Goal: Task Accomplishment & Management: Manage account settings

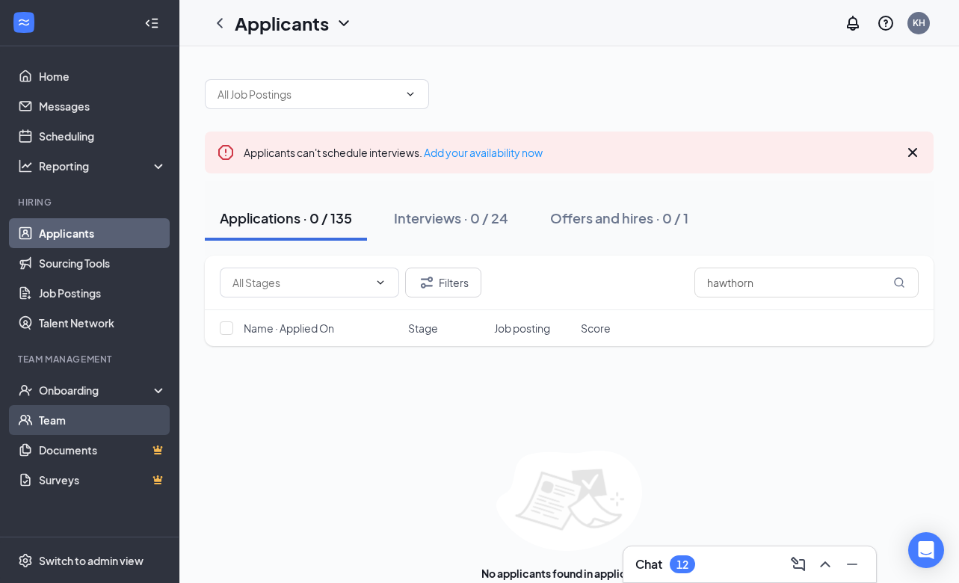
scroll to position [31, 0]
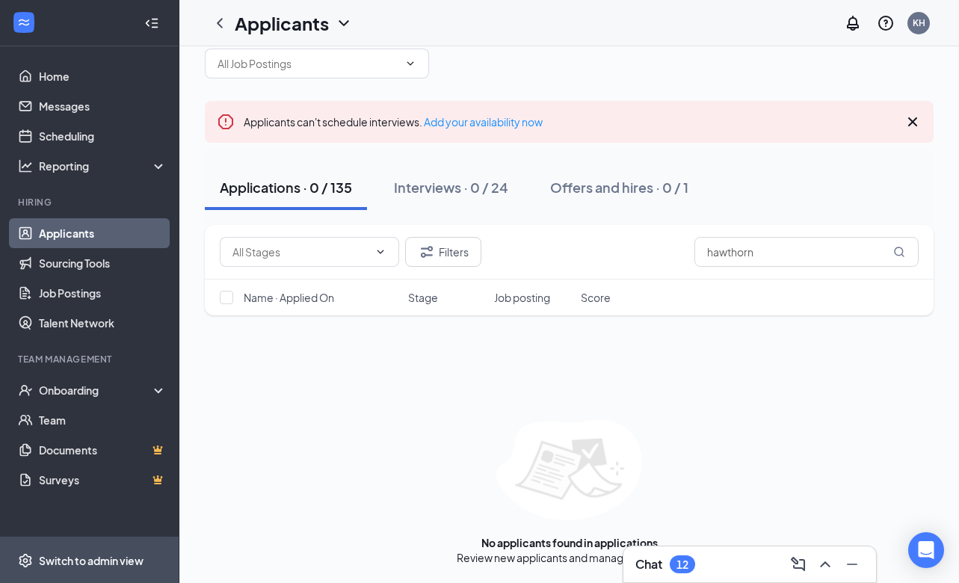
click at [81, 554] on div "Switch to admin view" at bounding box center [91, 559] width 105 height 15
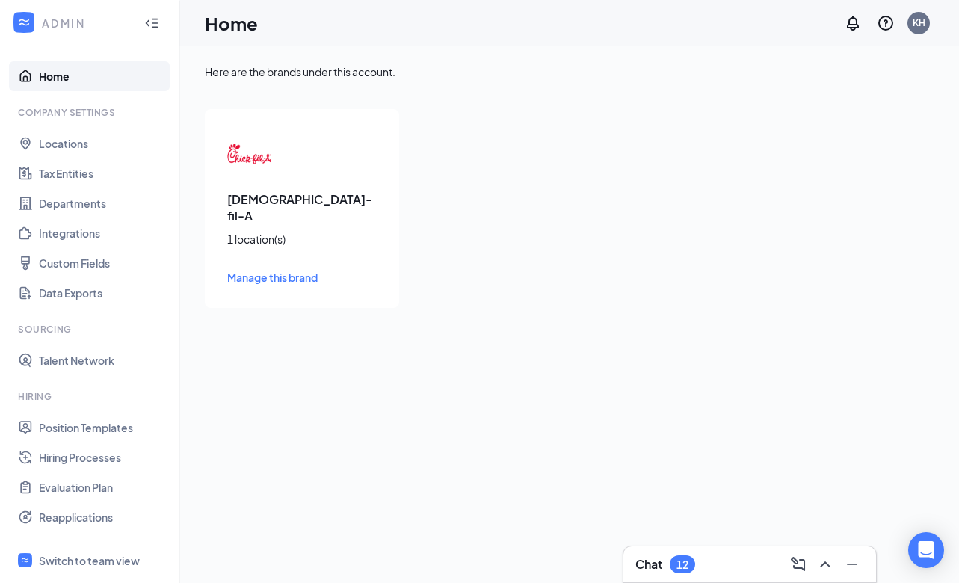
click at [276, 271] on span "Manage this brand" at bounding box center [272, 277] width 90 height 13
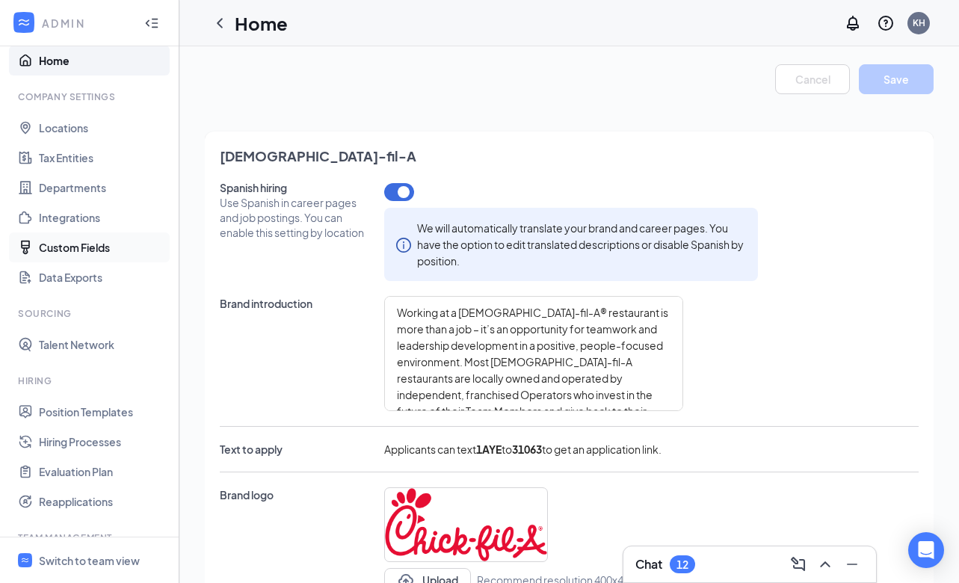
scroll to position [4, 0]
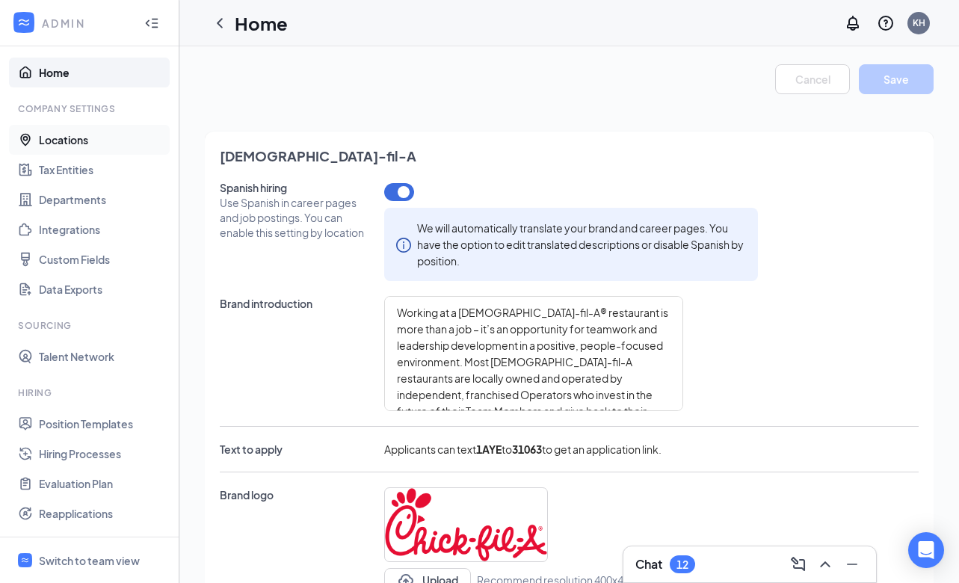
click at [75, 137] on link "Locations" at bounding box center [103, 140] width 128 height 30
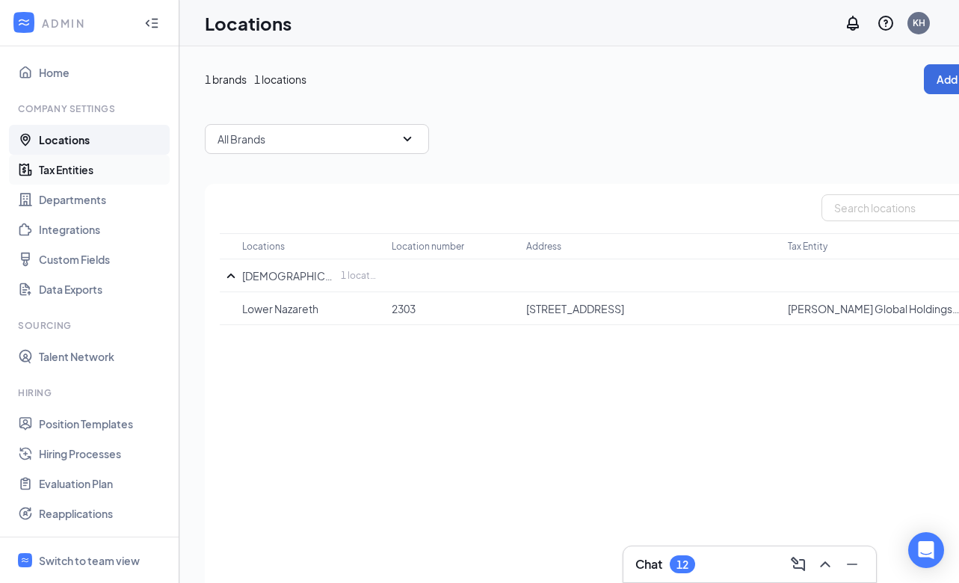
click at [90, 169] on link "Tax Entities" at bounding box center [103, 170] width 128 height 30
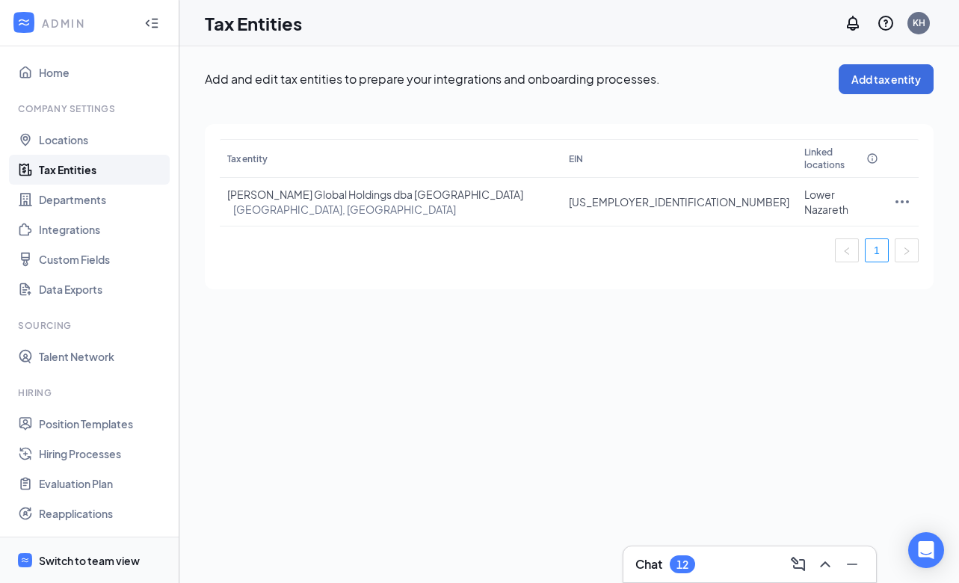
click at [63, 557] on div "Switch to team view" at bounding box center [89, 560] width 101 height 15
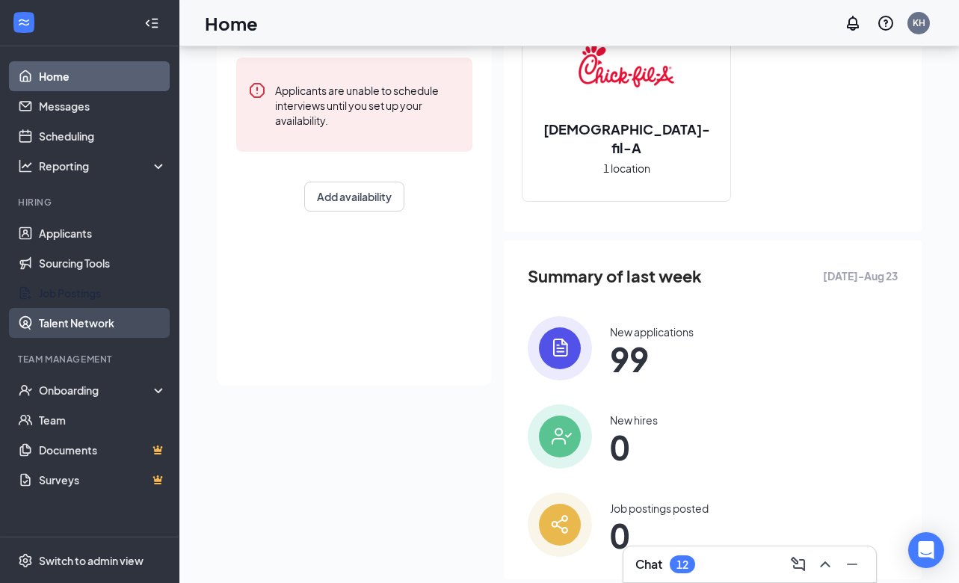
scroll to position [198, 0]
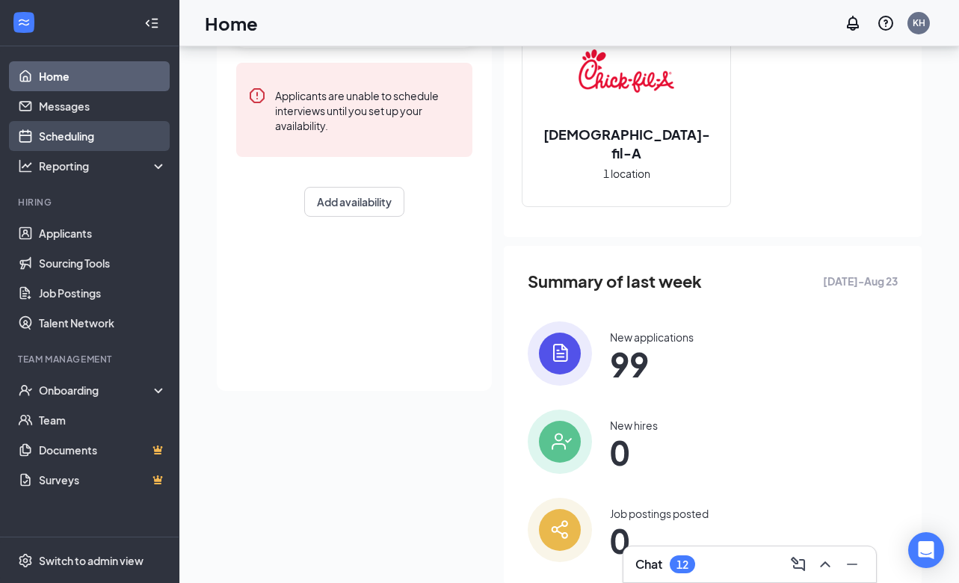
click at [90, 135] on link "Scheduling" at bounding box center [103, 136] width 128 height 30
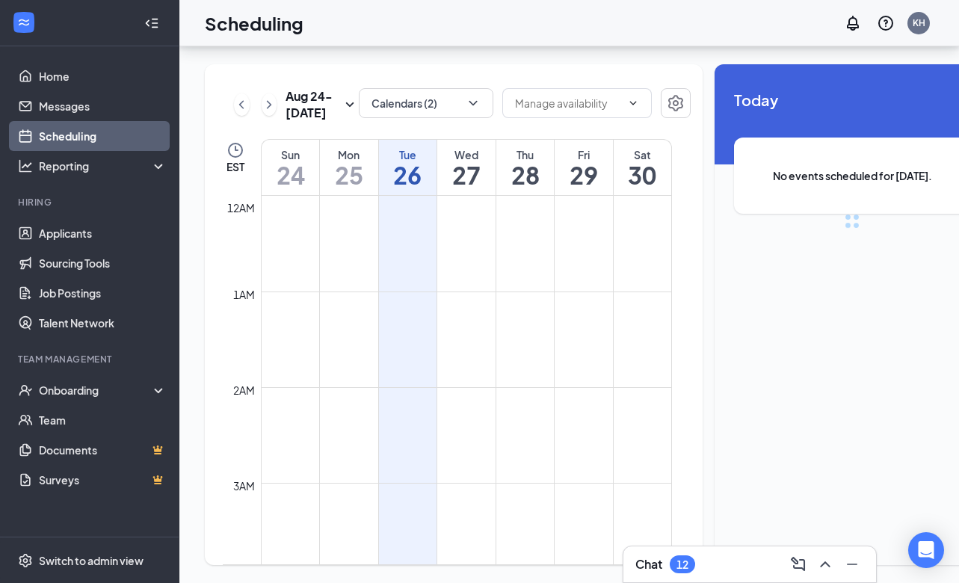
scroll to position [735, 0]
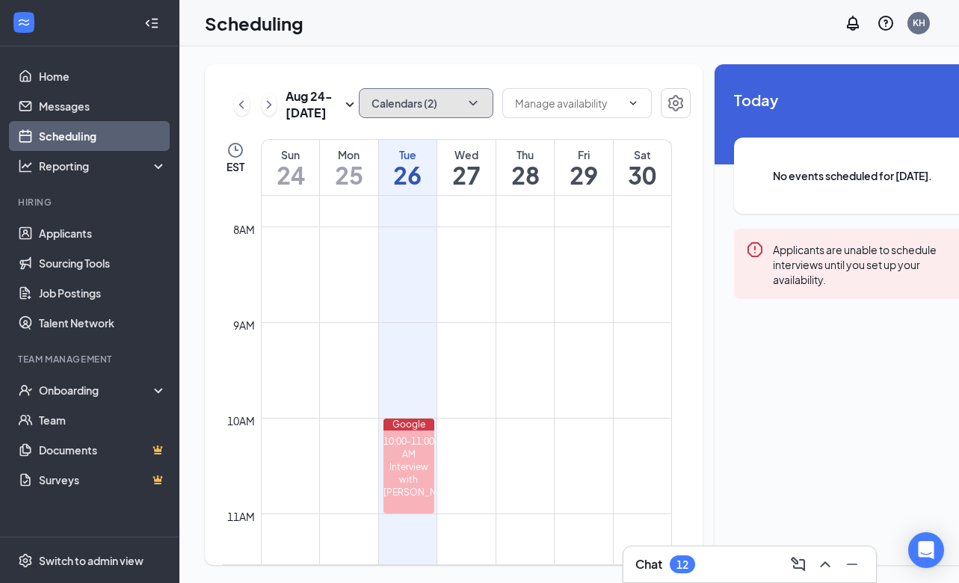
click at [447, 105] on button "Calendars (2)" at bounding box center [426, 103] width 135 height 30
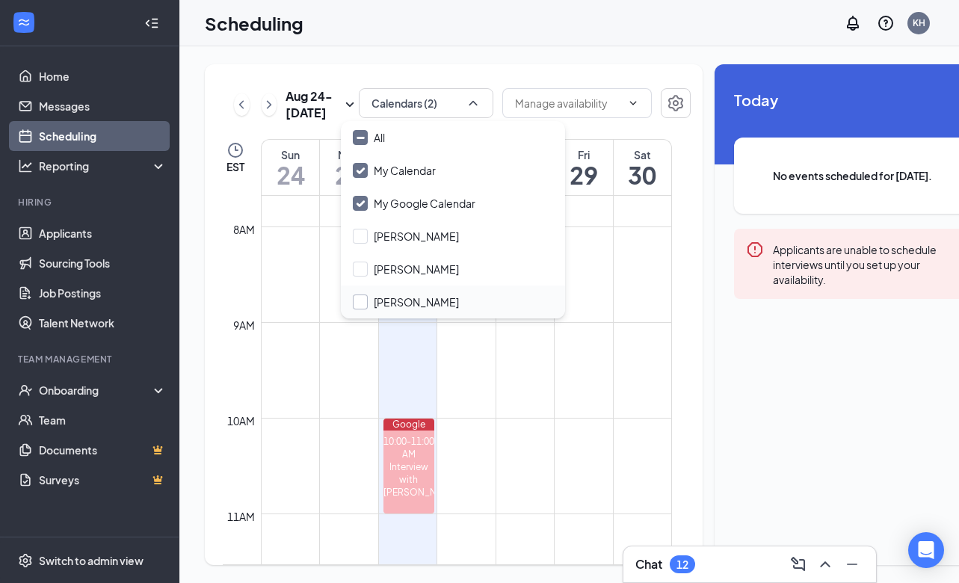
click at [359, 304] on input "[PERSON_NAME]" at bounding box center [406, 301] width 106 height 15
checkbox input "true"
click at [614, 121] on div at bounding box center [576, 104] width 149 height 33
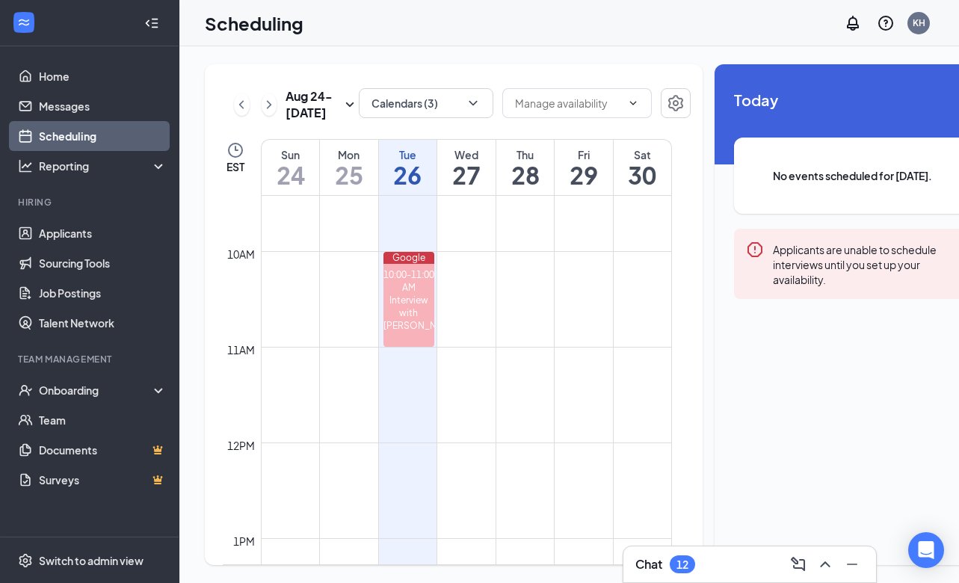
scroll to position [921, 0]
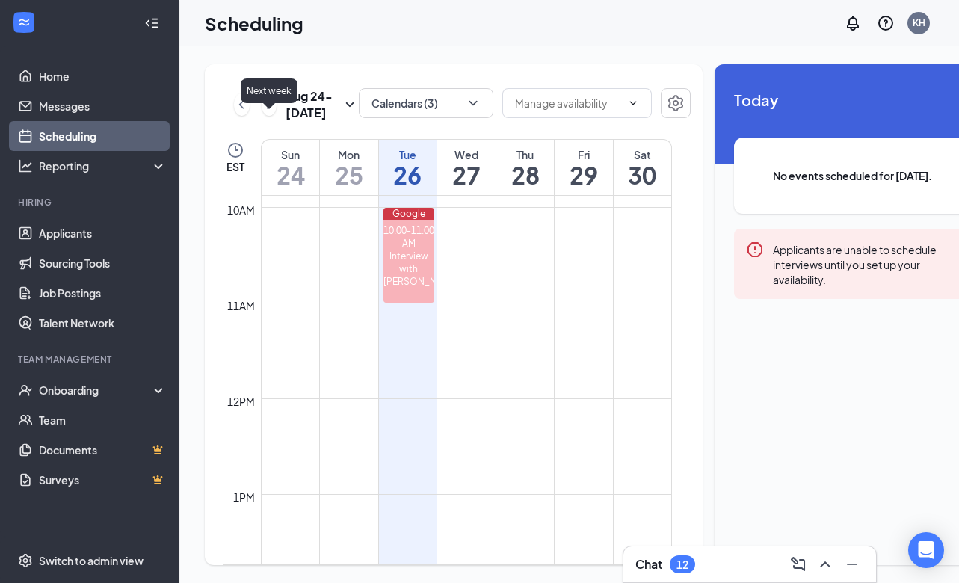
click at [268, 116] on button at bounding box center [270, 104] width 16 height 22
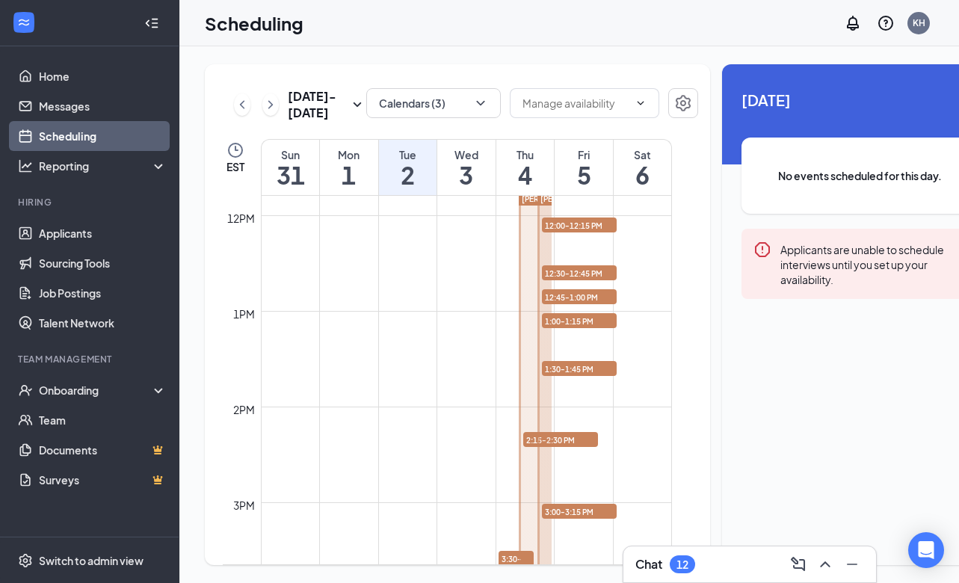
scroll to position [1114, 0]
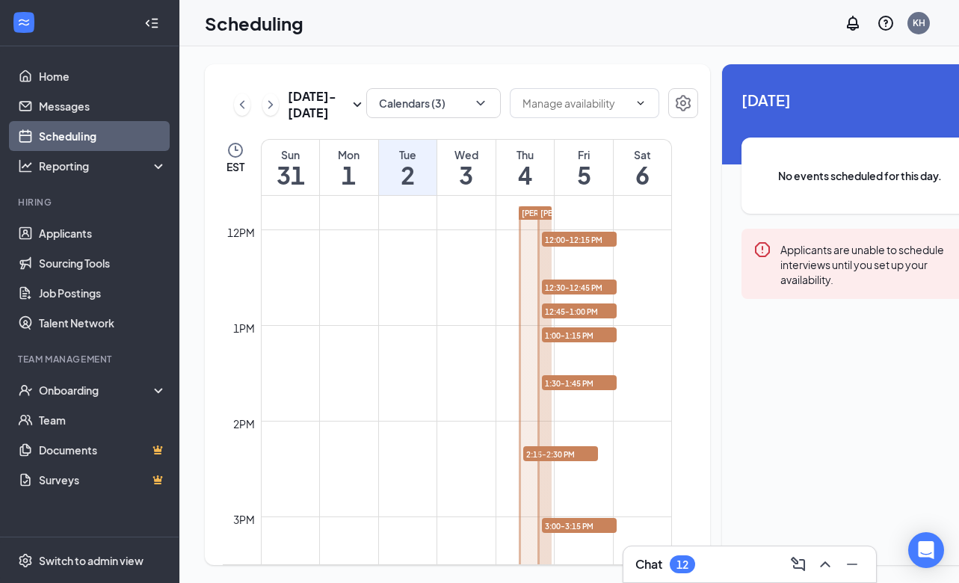
click at [590, 247] on span "12:00-12:15 PM" at bounding box center [579, 239] width 75 height 15
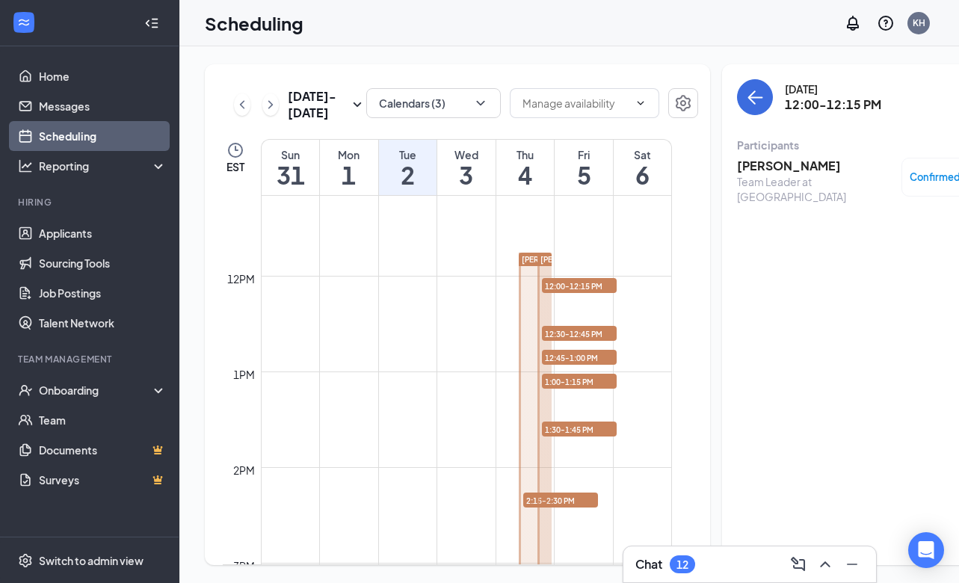
scroll to position [1042, 0]
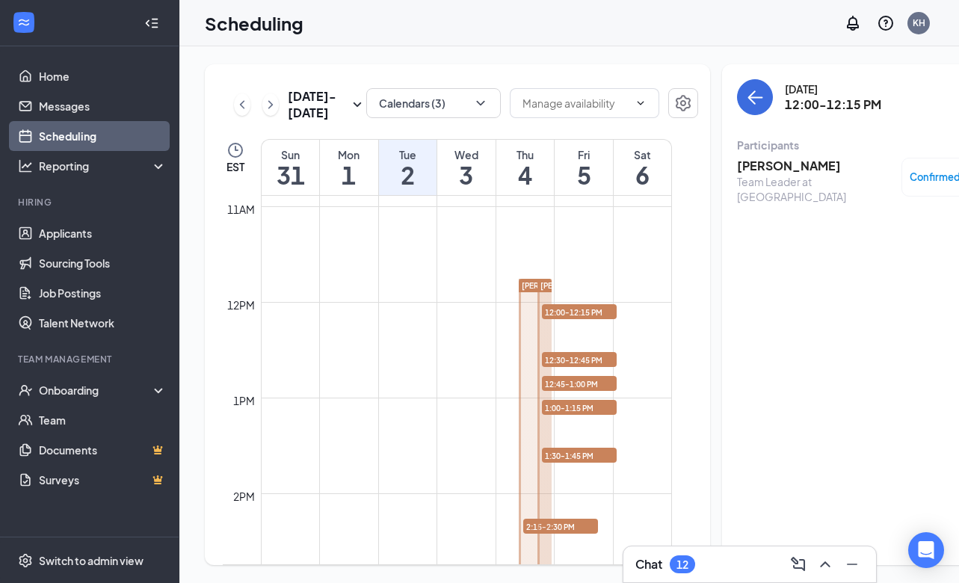
click at [540, 309] on div at bounding box center [544, 470] width 15 height 382
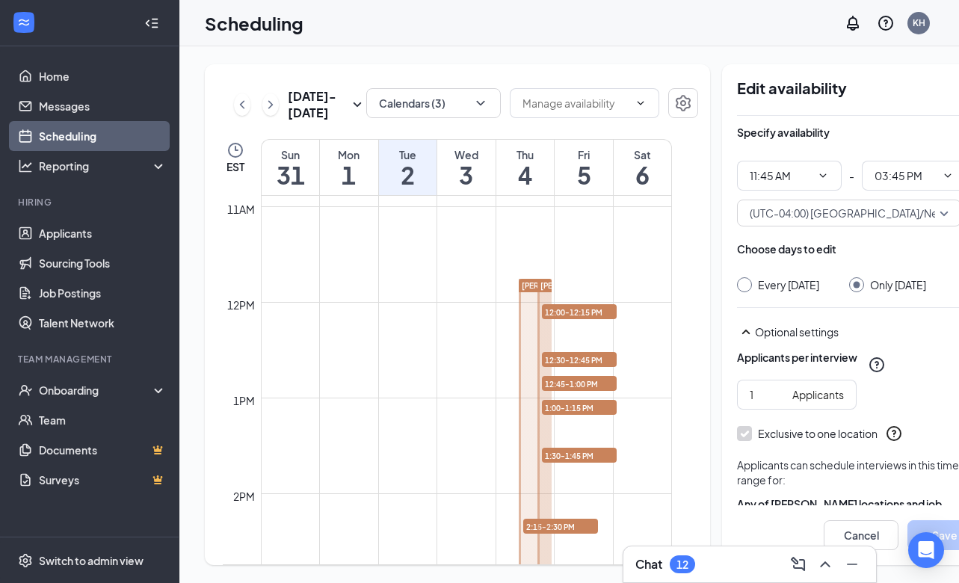
click at [578, 294] on td at bounding box center [466, 290] width 411 height 24
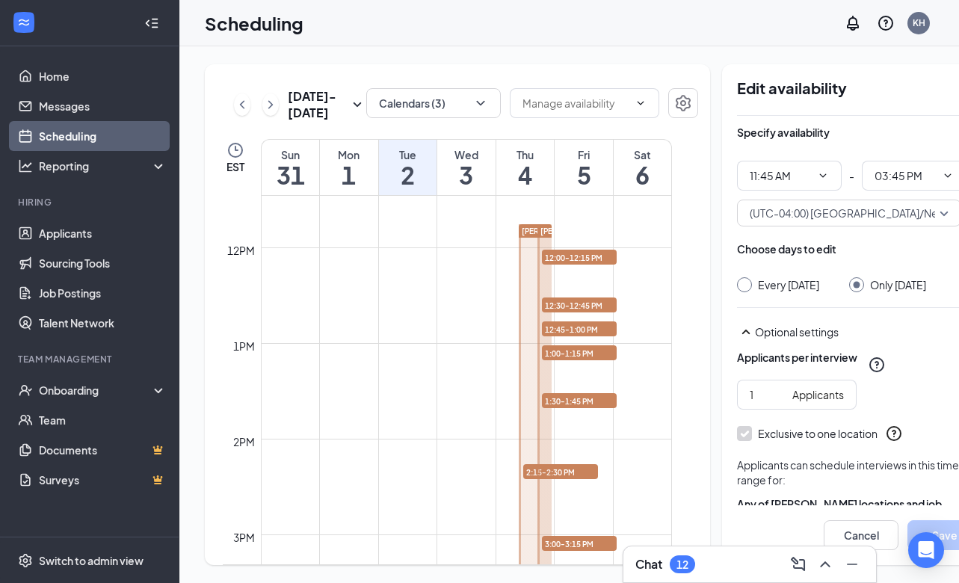
scroll to position [1099, 0]
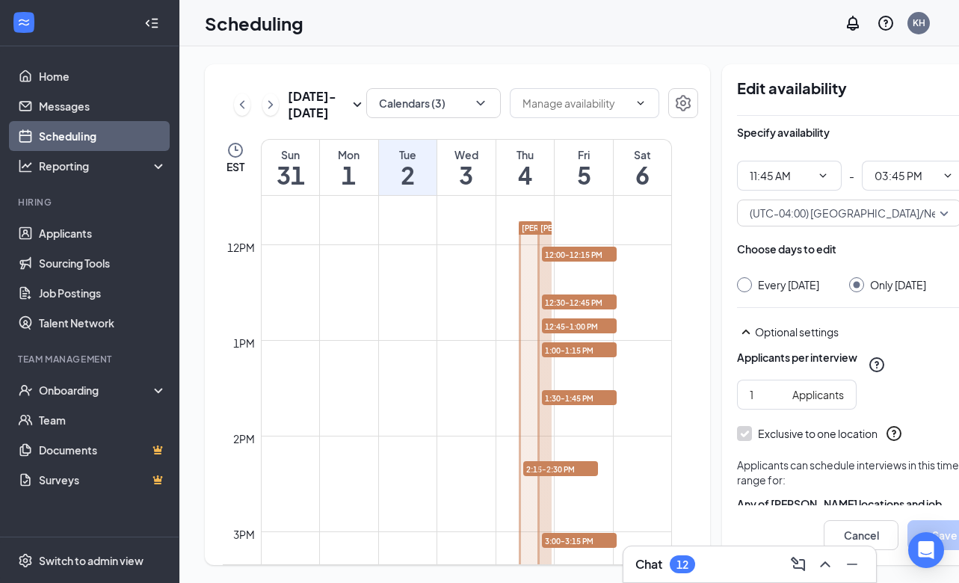
click at [588, 240] on td at bounding box center [466, 232] width 411 height 24
click at [529, 232] on span "[PERSON_NAME]" at bounding box center [553, 227] width 63 height 9
click at [600, 238] on td at bounding box center [466, 232] width 411 height 24
click at [471, 292] on td at bounding box center [466, 280] width 411 height 24
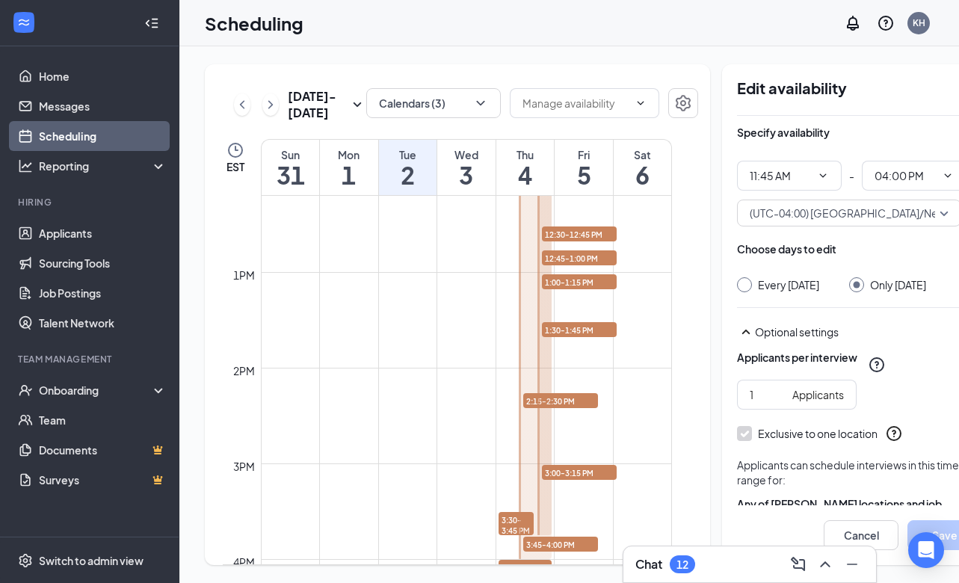
scroll to position [1224, 0]
